Goal: Transaction & Acquisition: Obtain resource

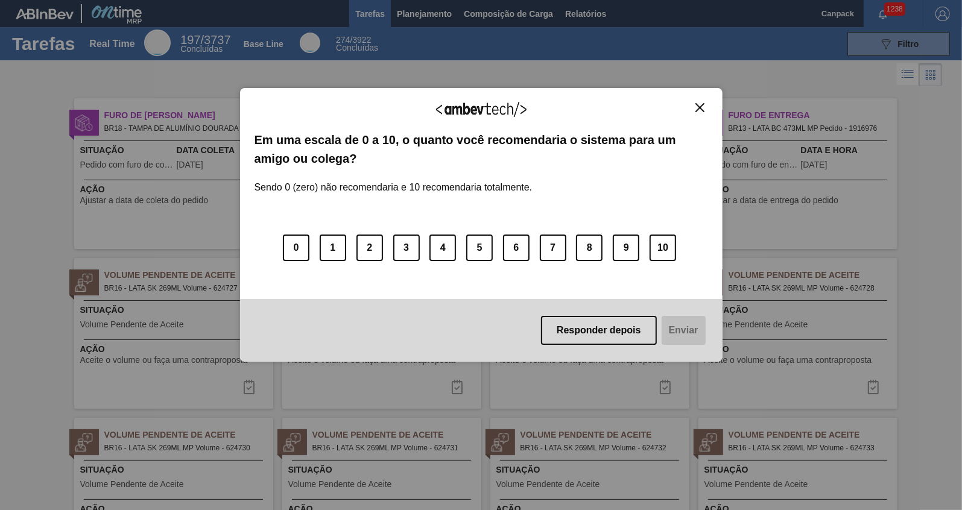
click at [696, 110] on img "Close" at bounding box center [699, 107] width 9 height 9
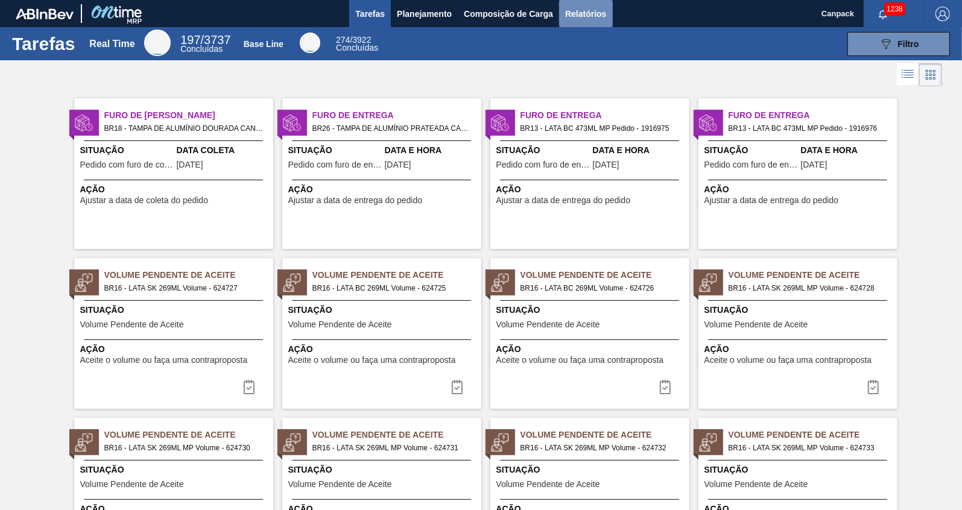
click at [570, 17] on span "Relatórios" at bounding box center [585, 14] width 41 height 14
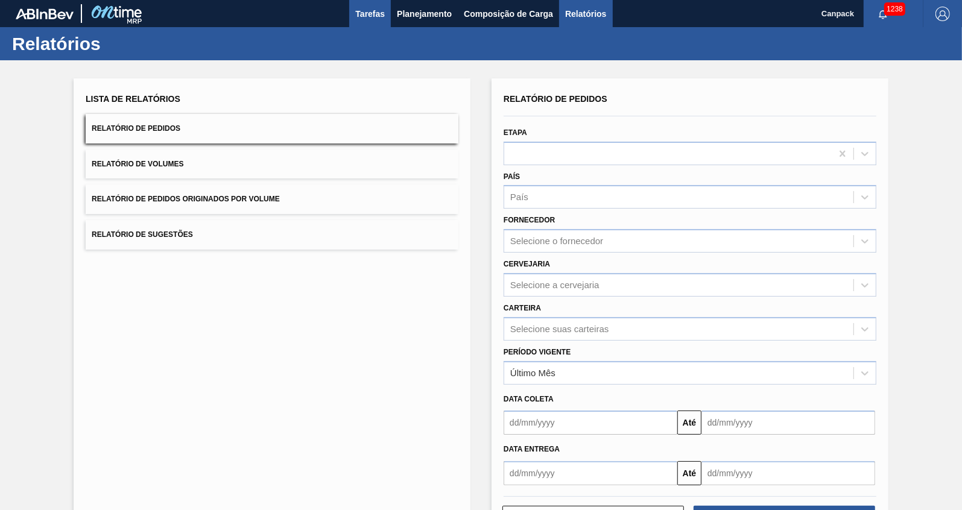
click at [383, 15] on span "Tarefas" at bounding box center [370, 14] width 30 height 14
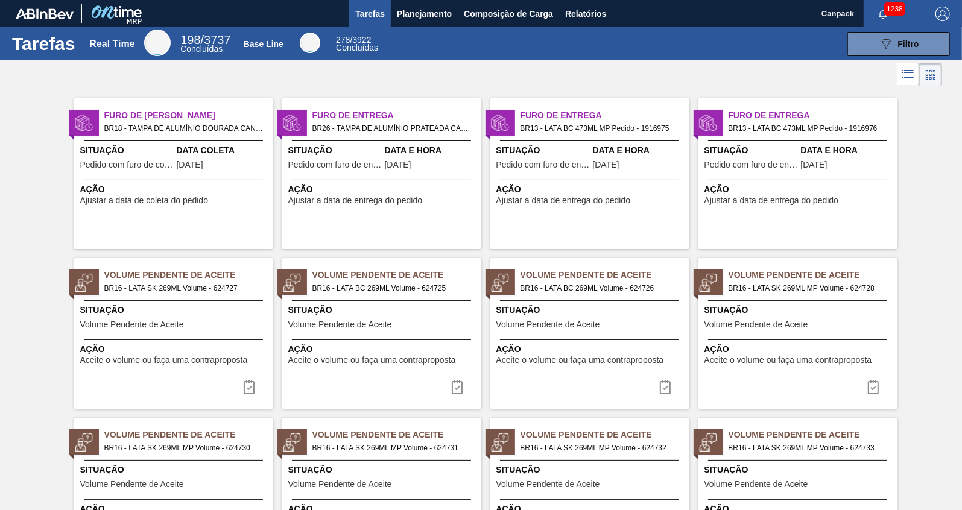
click at [942, 10] on img "button" at bounding box center [942, 14] width 14 height 14
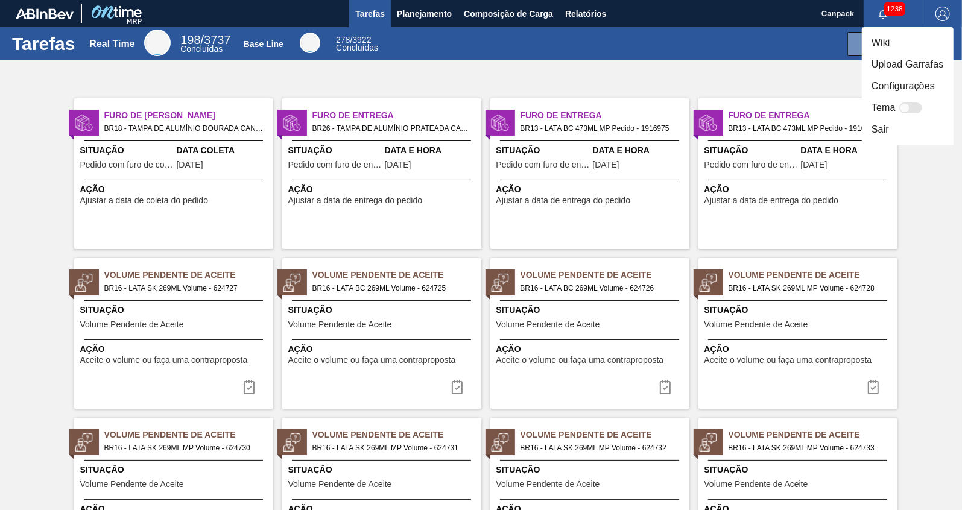
click at [943, 185] on div at bounding box center [481, 255] width 962 height 510
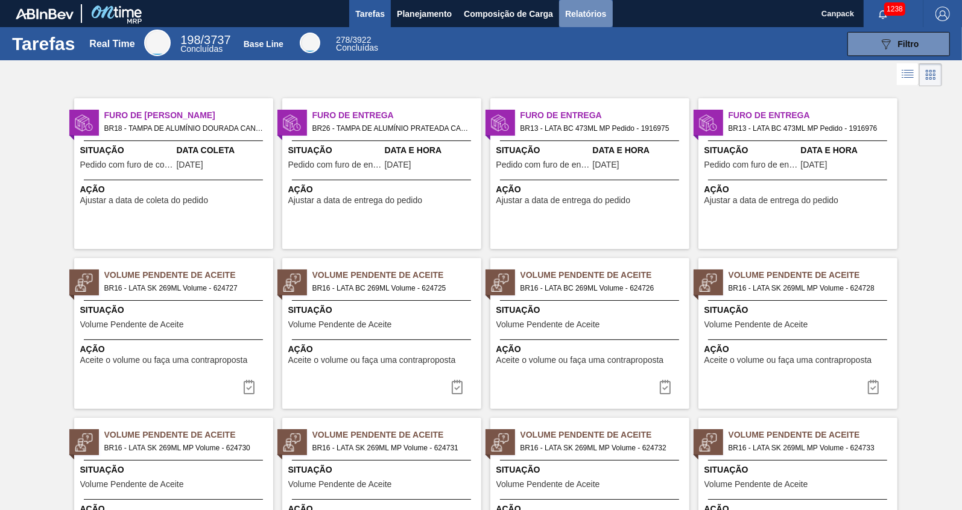
click at [583, 16] on span "Relatórios" at bounding box center [585, 14] width 41 height 14
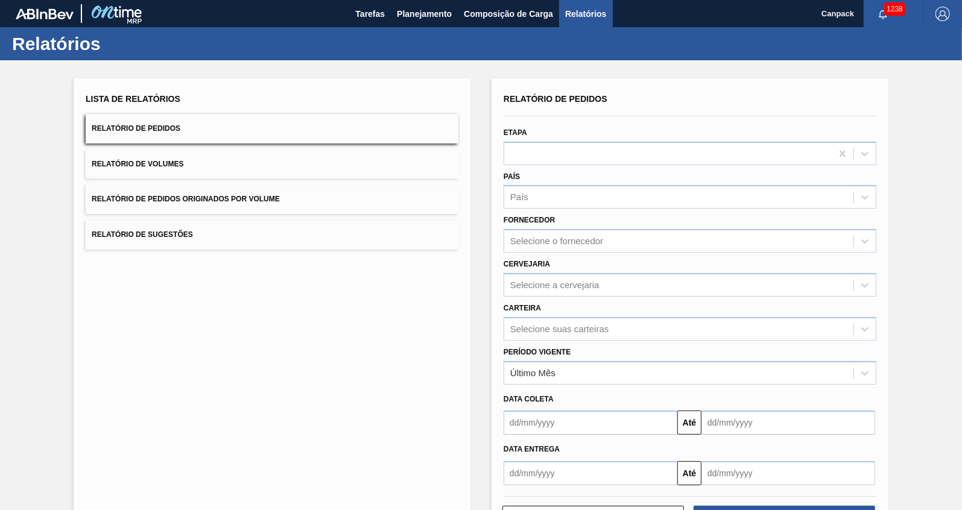
click at [937, 10] on img "button" at bounding box center [942, 14] width 14 height 14
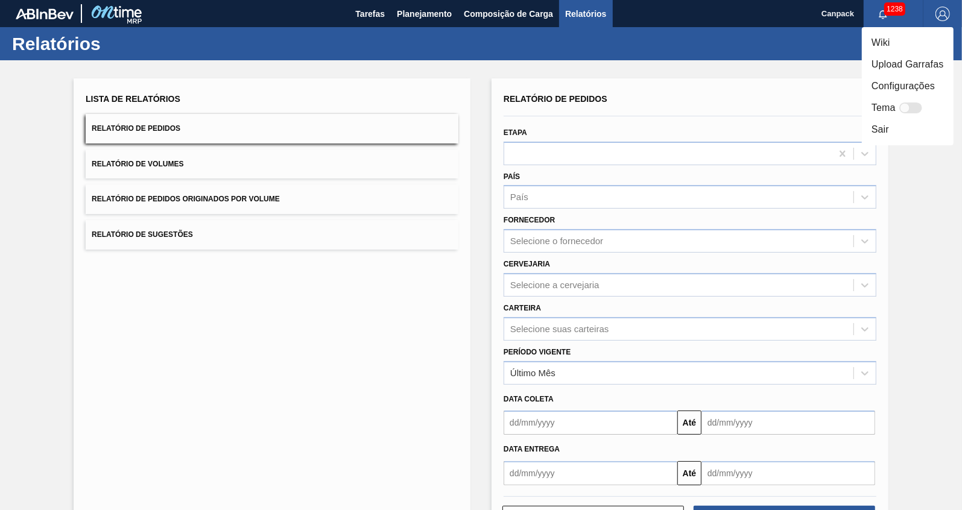
click at [578, 21] on div at bounding box center [481, 255] width 962 height 510
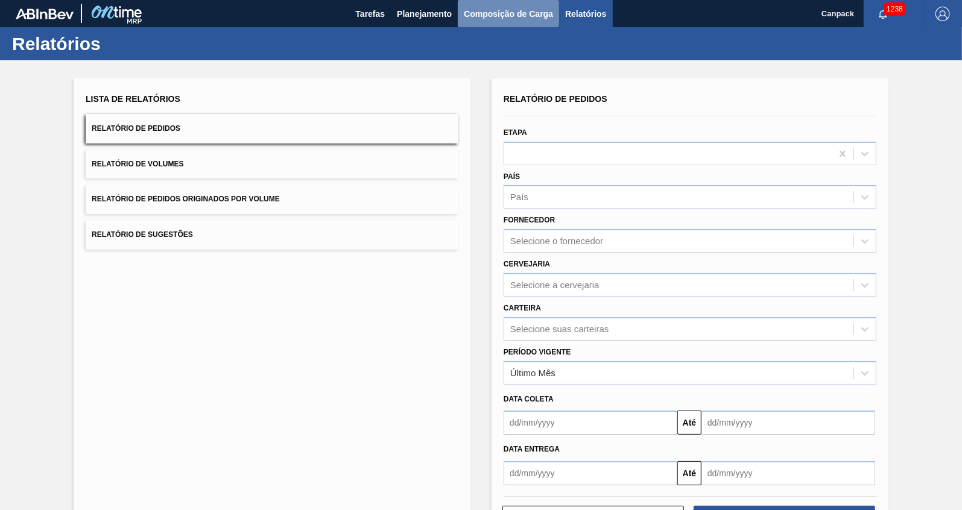
click at [512, 11] on span "Composição de Carga" at bounding box center [508, 14] width 89 height 14
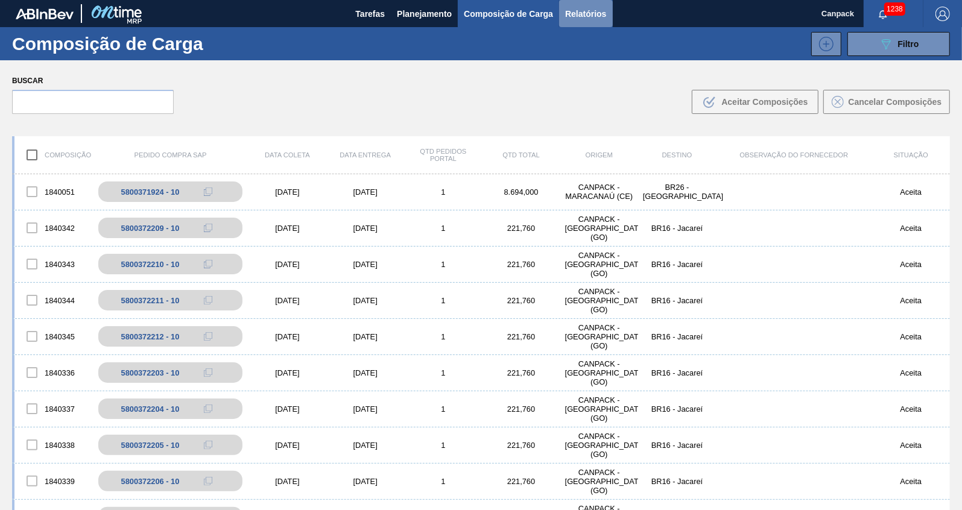
click at [579, 7] on span "Relatórios" at bounding box center [585, 14] width 41 height 14
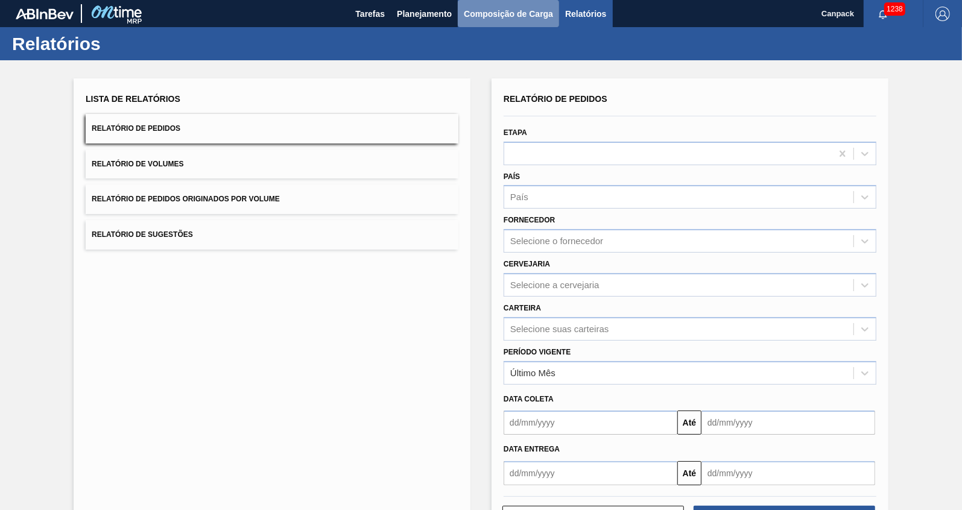
click at [543, 21] on button "Composição de Carga" at bounding box center [508, 13] width 101 height 27
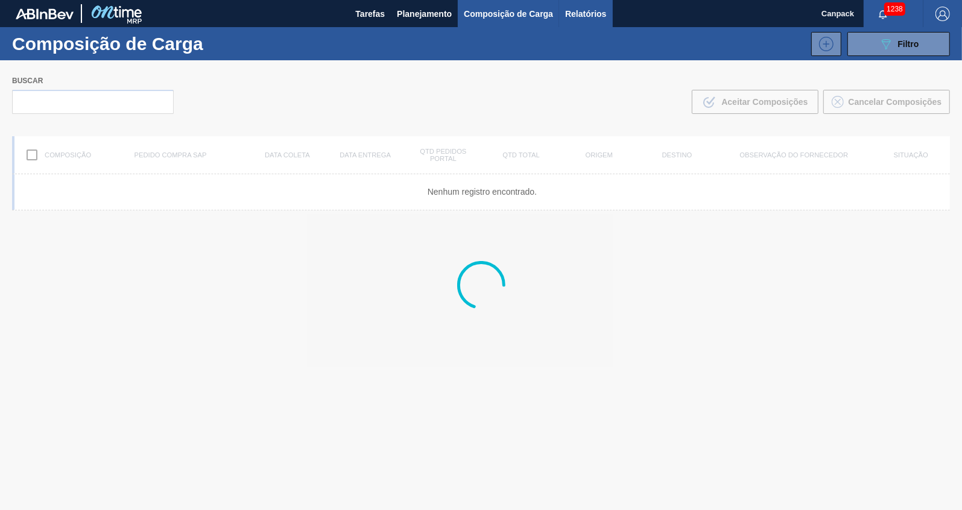
click at [594, 8] on span "Relatórios" at bounding box center [585, 14] width 41 height 14
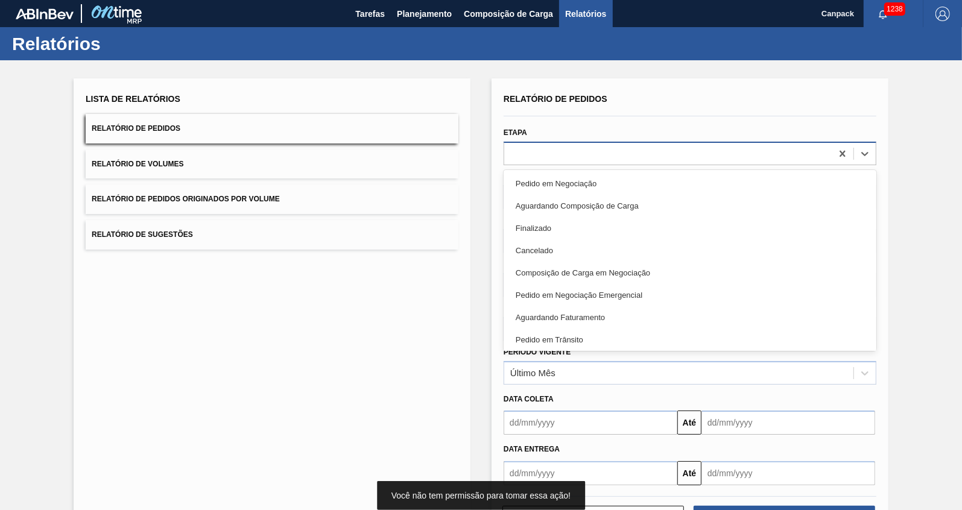
click at [572, 153] on div at bounding box center [667, 153] width 327 height 17
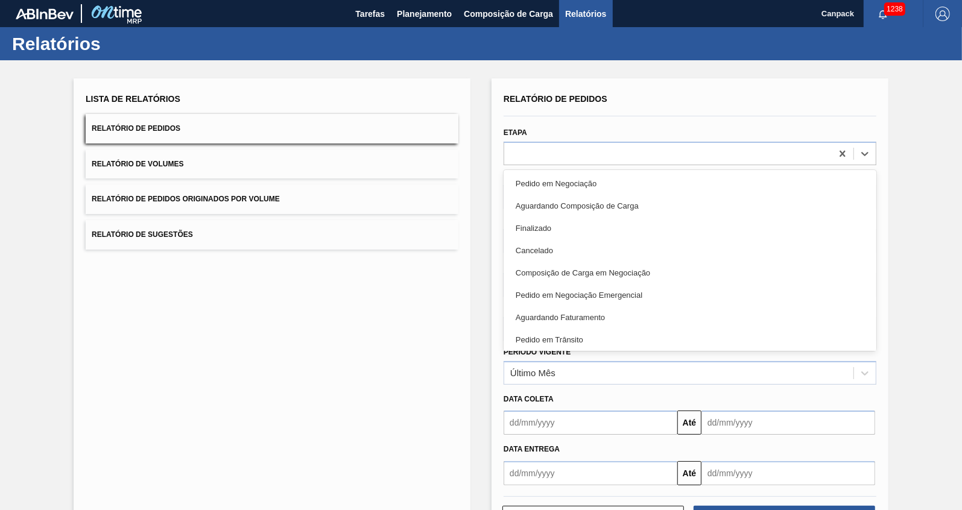
drag, startPoint x: 414, startPoint y: 321, endPoint x: 441, endPoint y: 288, distance: 42.5
click at [421, 319] on div "Lista de Relatórios Relatório de Pedidos Relatório de Volumes Relatório de Pedi…" at bounding box center [272, 310] width 397 height 465
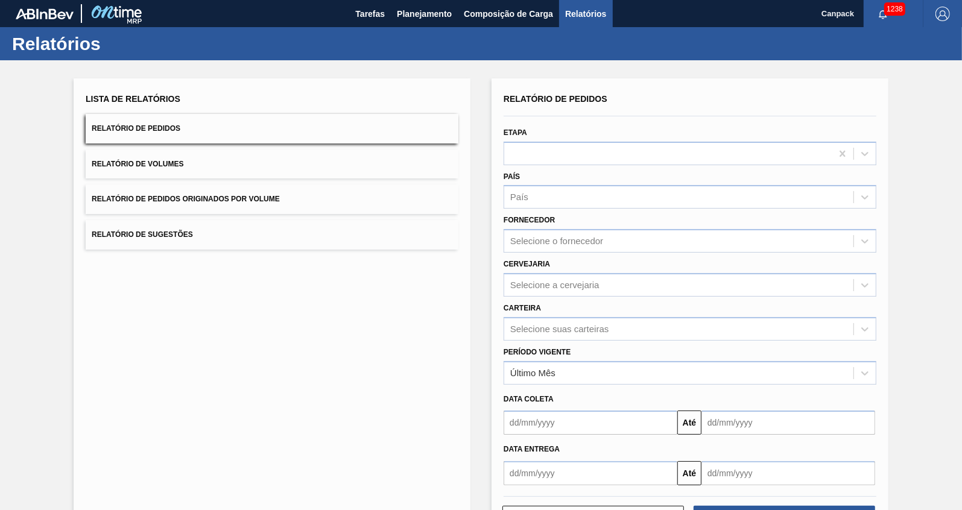
click at [936, 13] on img "button" at bounding box center [942, 14] width 14 height 14
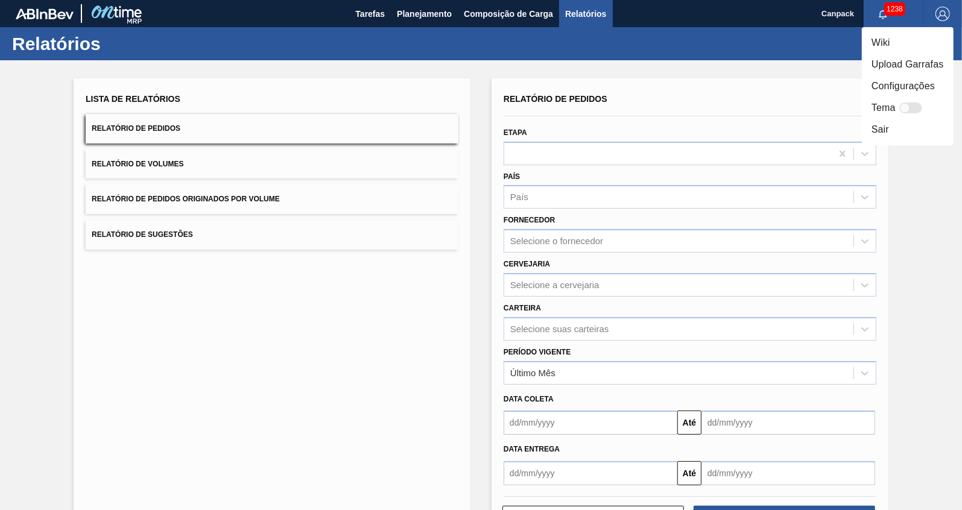
click at [374, 21] on div at bounding box center [481, 255] width 962 height 510
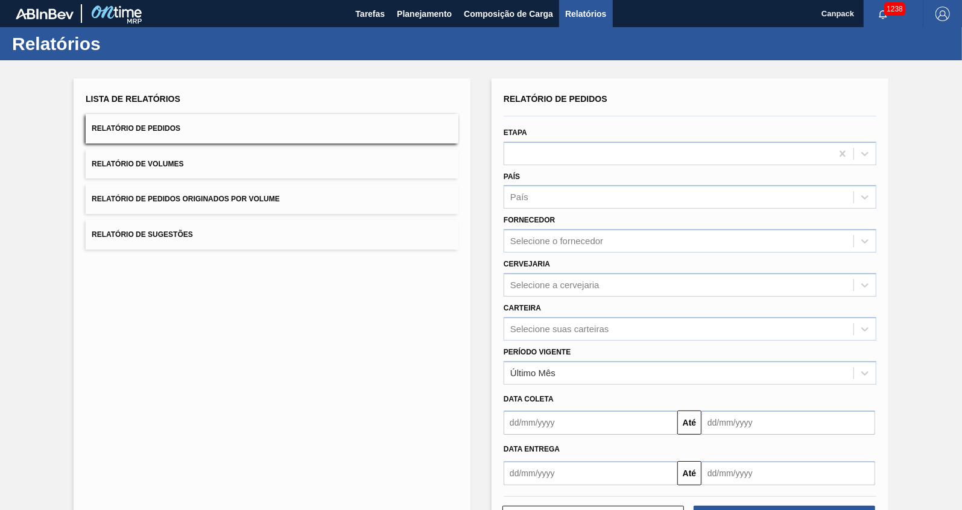
click at [371, 0] on body "Tarefas Planejamento Composição de Carga Relatórios Canpack 1238 Marcar todas c…" at bounding box center [481, 0] width 962 height 0
click at [24, 13] on img at bounding box center [45, 13] width 58 height 11
click at [384, 12] on button "Tarefas" at bounding box center [370, 13] width 42 height 27
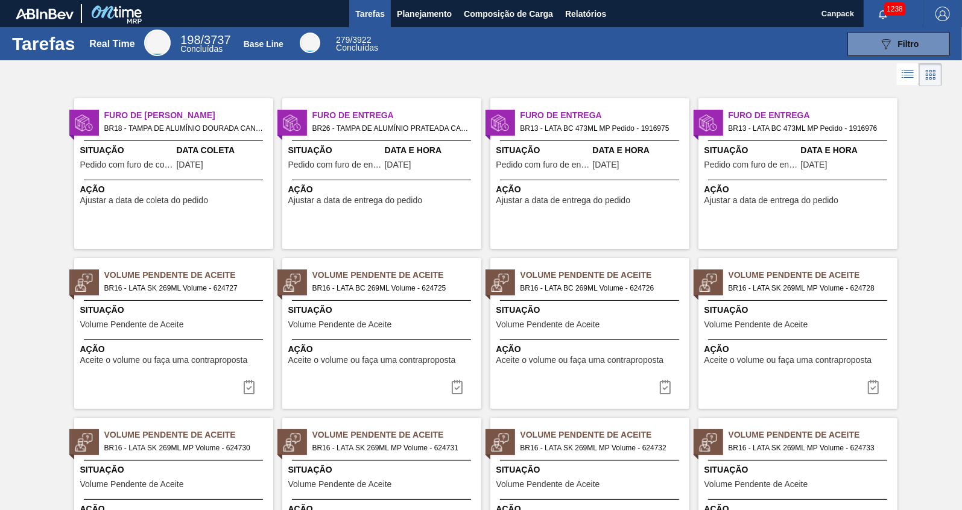
click at [881, 4] on div "1238" at bounding box center [893, 13] width 60 height 27
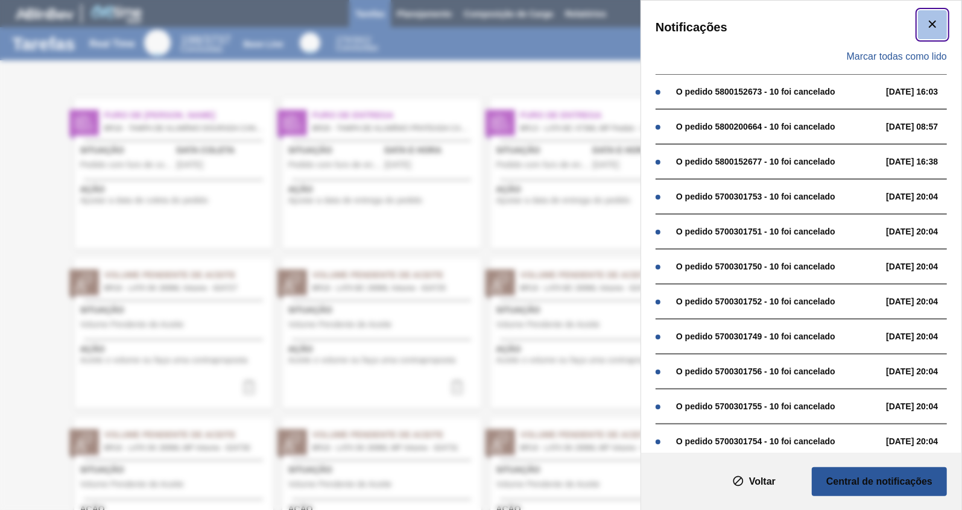
click at [929, 21] on icon "botão de ícone" at bounding box center [932, 24] width 7 height 7
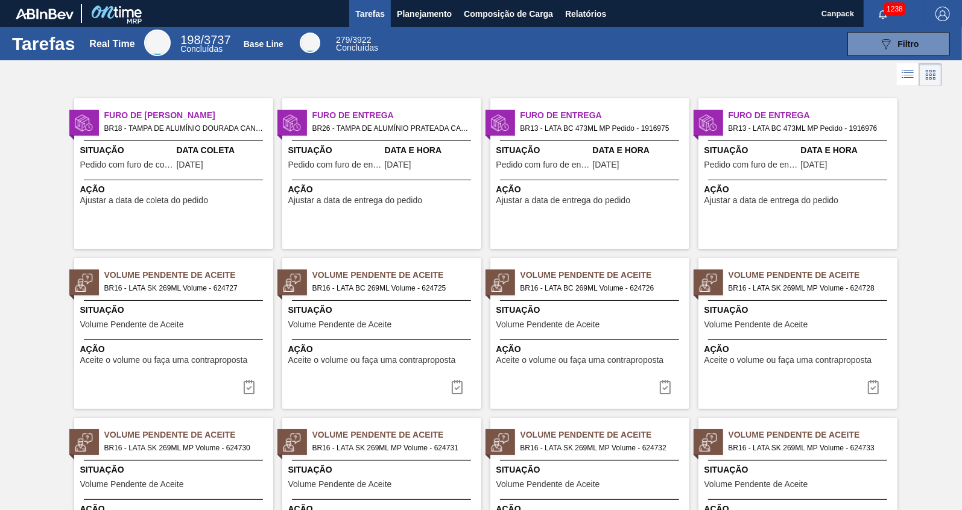
click at [575, 73] on div at bounding box center [481, 74] width 962 height 29
click at [567, 13] on span "Relatórios" at bounding box center [585, 14] width 41 height 14
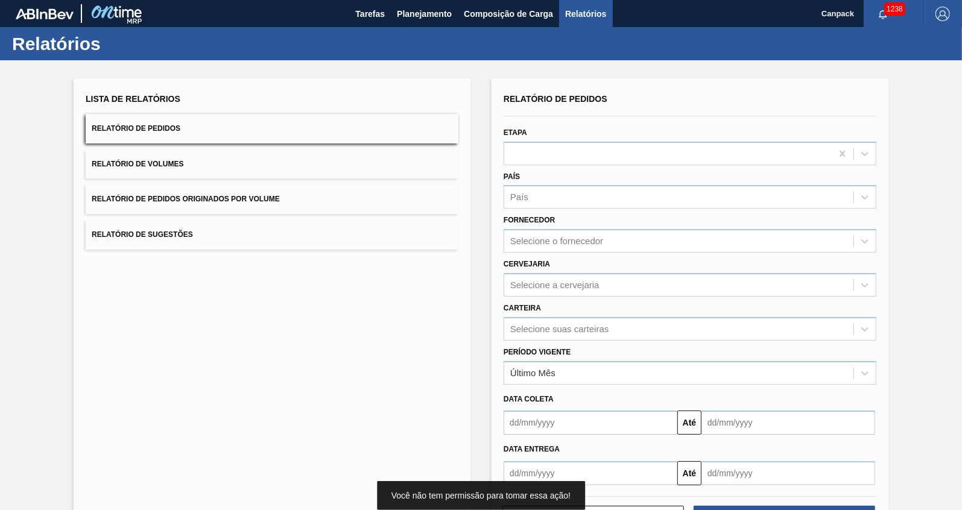
click at [145, 125] on span "Relatório de Pedidos" at bounding box center [136, 128] width 89 height 8
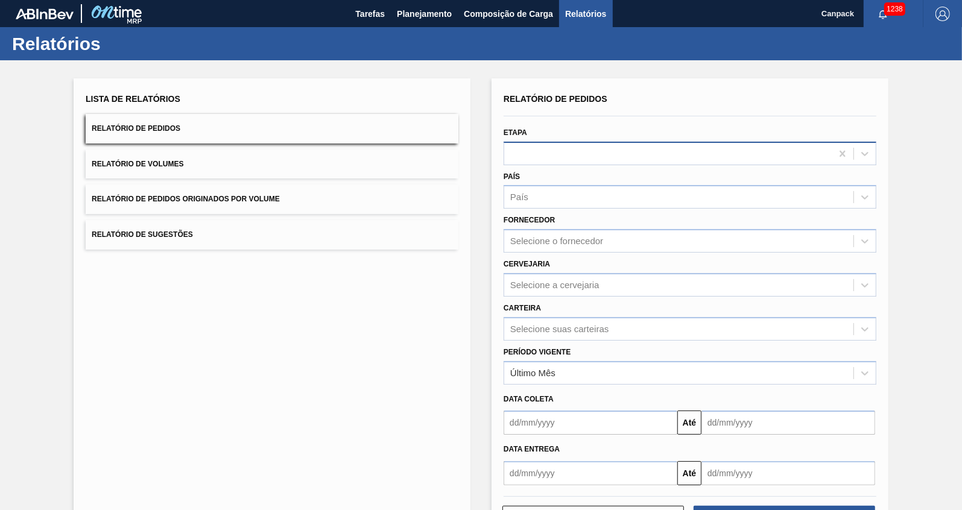
click at [637, 150] on div at bounding box center [667, 153] width 327 height 17
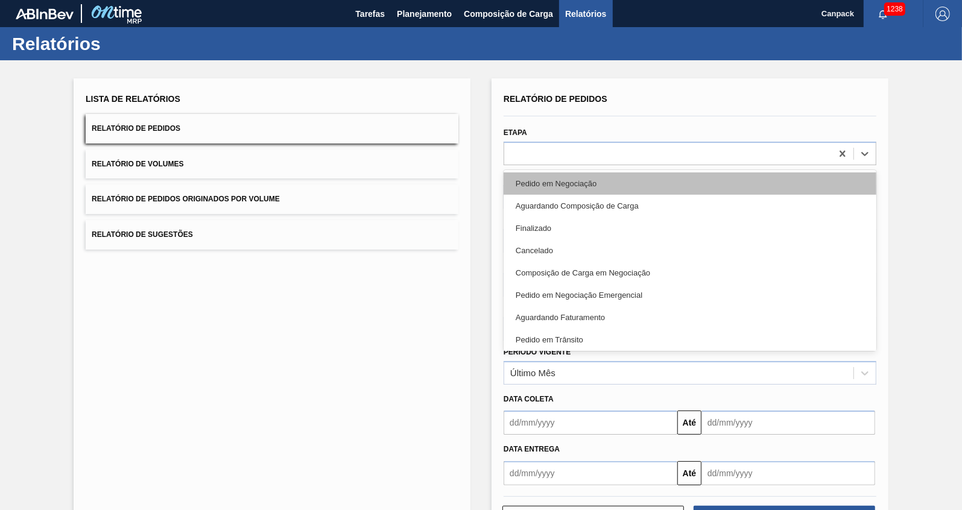
click at [596, 179] on div "Pedido em Negociação" at bounding box center [689, 183] width 373 height 22
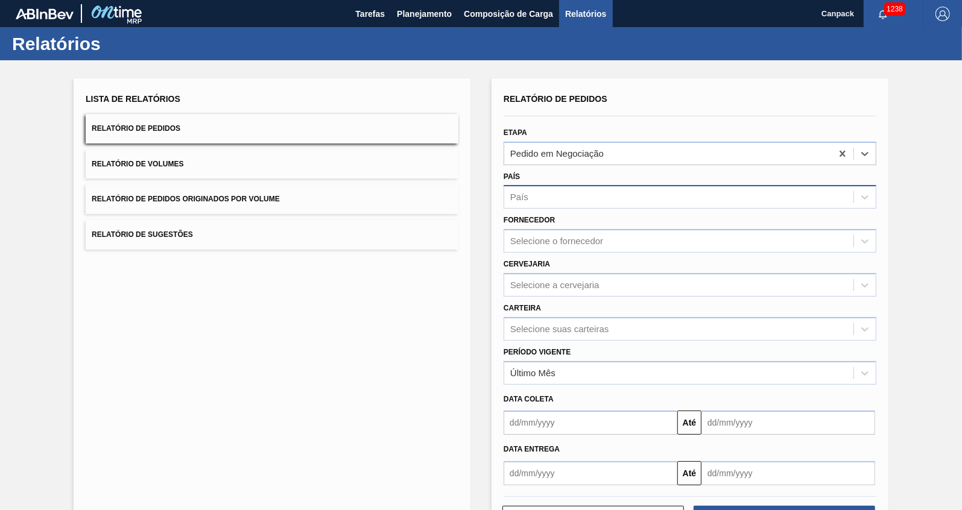
click at [543, 202] on div "País" at bounding box center [678, 197] width 349 height 17
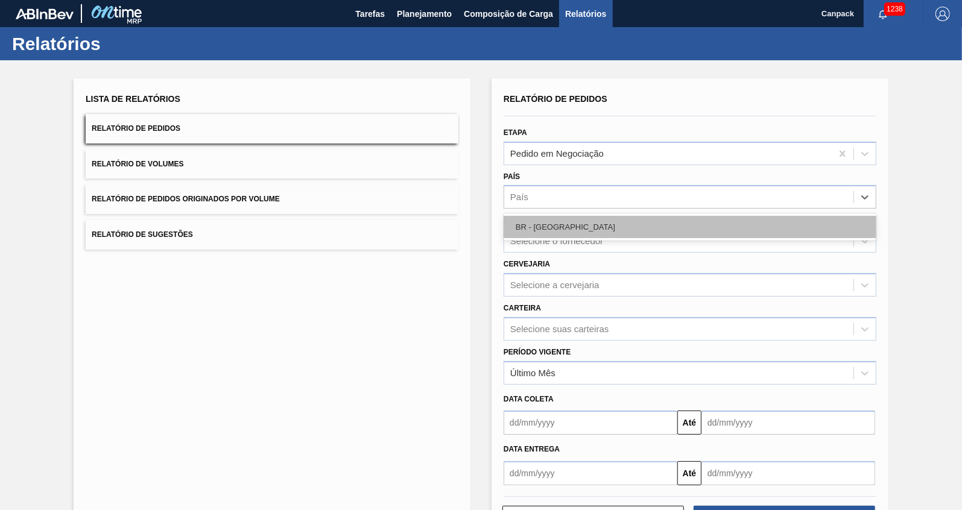
click at [535, 230] on div "BR - [GEOGRAPHIC_DATA]" at bounding box center [689, 227] width 373 height 22
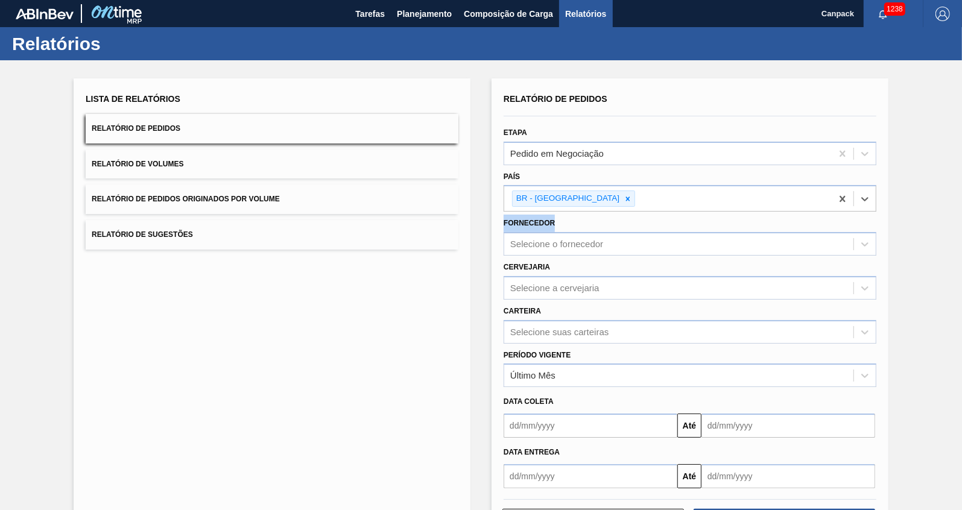
click at [535, 230] on div "Fornecedor Selecione o fornecedor" at bounding box center [689, 235] width 373 height 41
drag, startPoint x: 535, startPoint y: 230, endPoint x: 537, endPoint y: 246, distance: 16.3
click at [537, 246] on div "Selecione o fornecedor" at bounding box center [556, 244] width 93 height 10
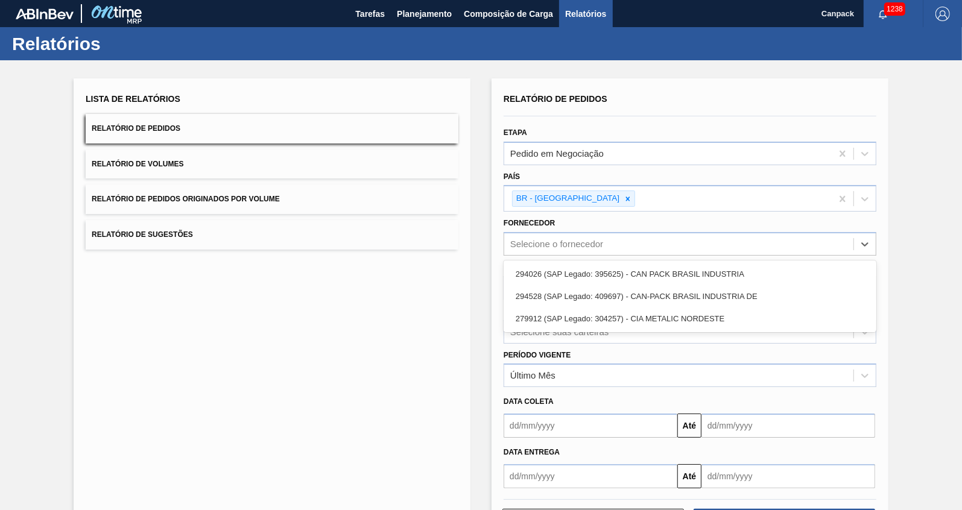
click at [454, 283] on div "Lista de Relatórios Relatório de Pedidos Relatório de Volumes Relatório de Pedi…" at bounding box center [272, 312] width 397 height 468
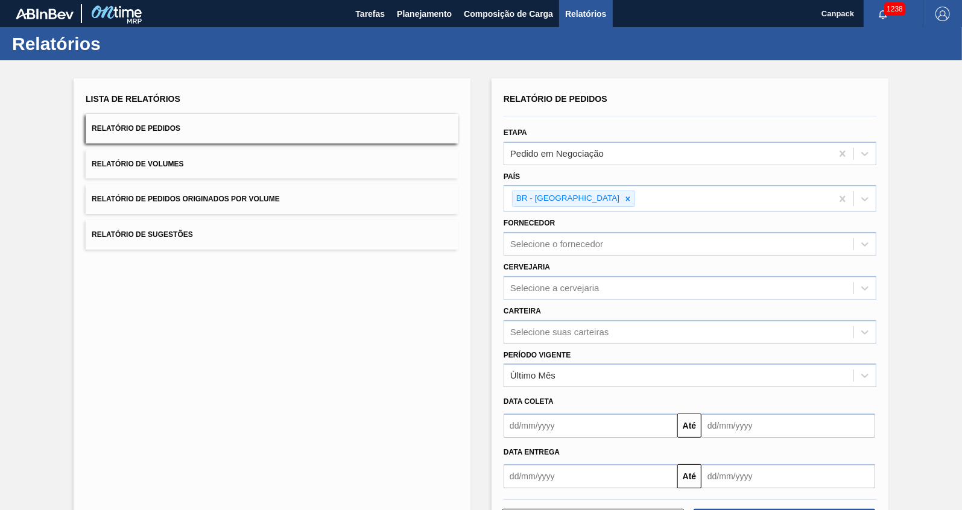
scroll to position [48, 0]
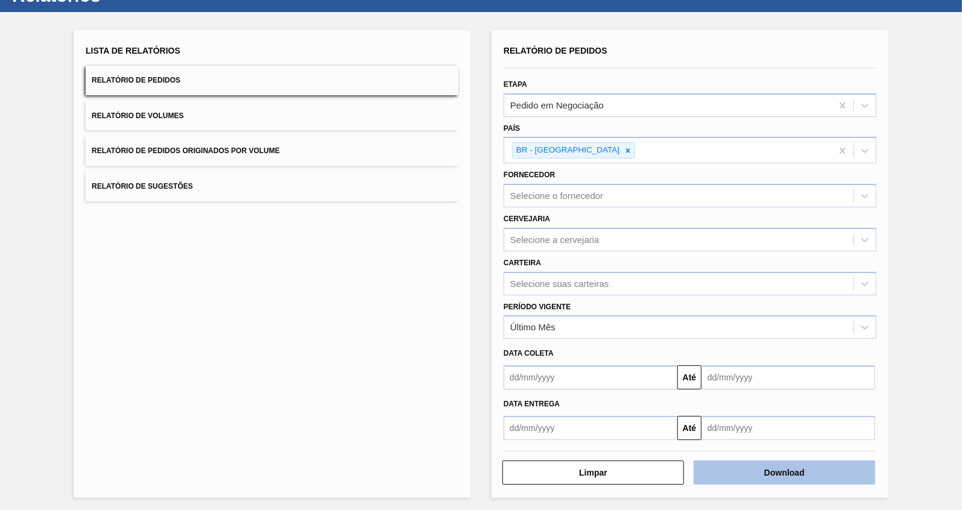
click at [768, 467] on button "Download" at bounding box center [783, 473] width 181 height 24
